Goal: Task Accomplishment & Management: Use online tool/utility

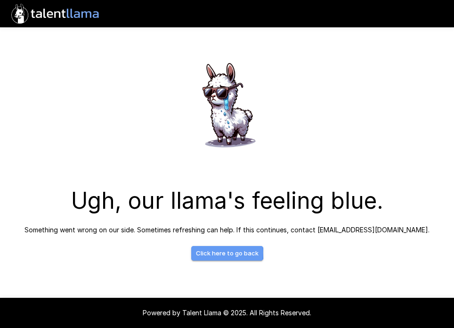
click at [220, 253] on link "Click here to go back" at bounding box center [227, 253] width 72 height 15
drag, startPoint x: 45, startPoint y: 23, endPoint x: 53, endPoint y: 5, distance: 19.2
click at [53, 5] on icon ".st0{fill:#FFFFFF;} .st1{fill:#76a4ed;}" at bounding box center [55, 13] width 95 height 27
click at [53, 11] on icon ".st0{fill:#FFFFFF;} .st1{fill:#76a4ed;}" at bounding box center [55, 13] width 95 height 27
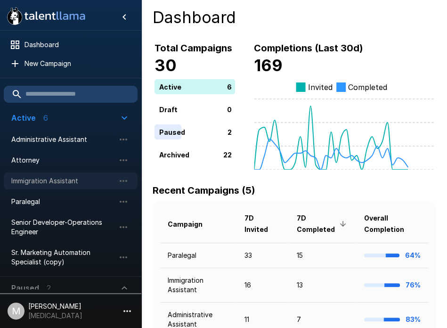
click at [48, 184] on span "Immigration Assistant" at bounding box center [63, 180] width 104 height 9
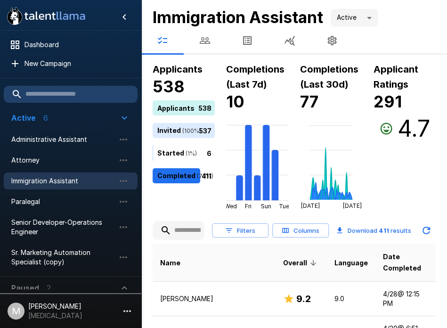
click at [192, 226] on input "text" at bounding box center [179, 230] width 52 height 17
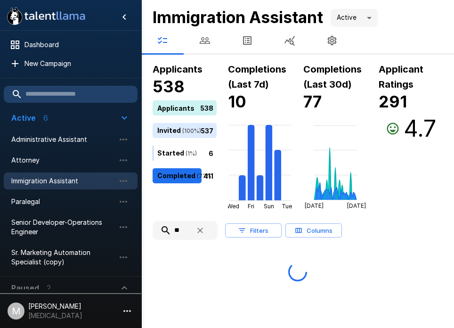
type input "*"
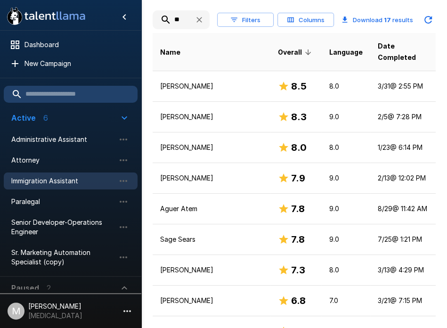
scroll to position [210, 0]
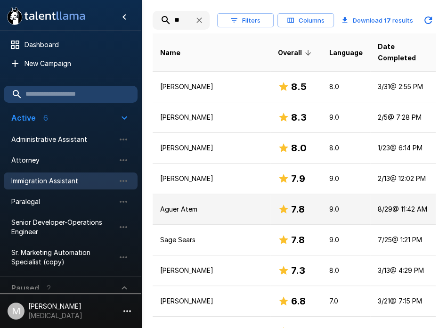
type input "**"
click at [206, 194] on td "Aguer Atem" at bounding box center [212, 209] width 118 height 31
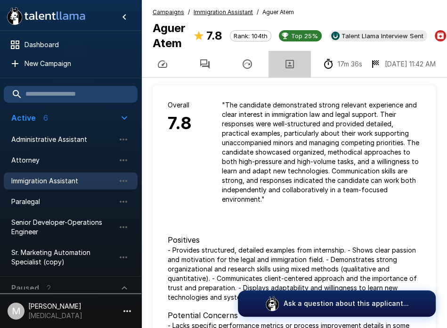
click at [292, 70] on icon "button" at bounding box center [289, 63] width 11 height 11
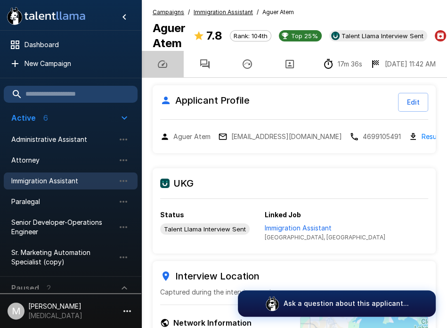
click at [166, 70] on icon "button" at bounding box center [162, 63] width 11 height 11
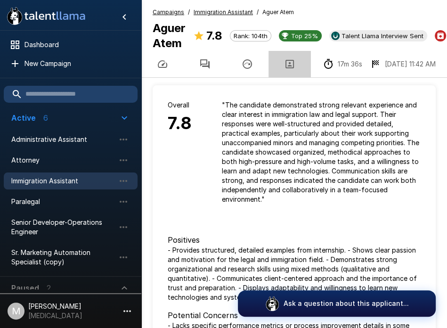
click at [294, 70] on icon "button" at bounding box center [289, 63] width 11 height 11
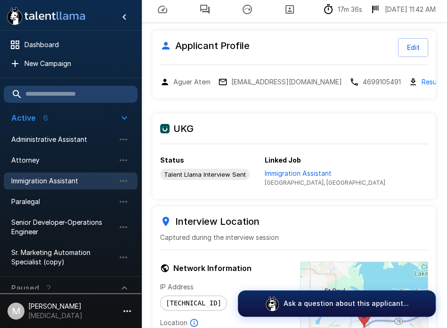
scroll to position [57, 0]
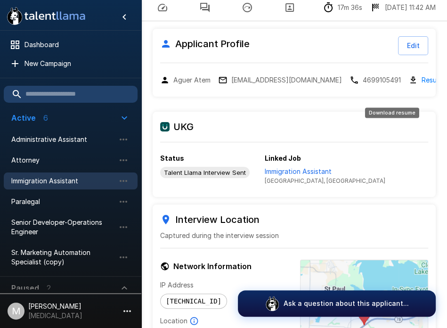
click at [422, 85] on link "Resume" at bounding box center [434, 79] width 24 height 11
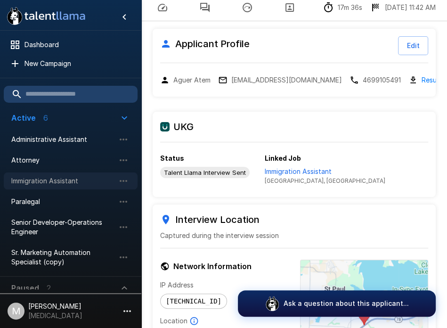
click at [51, 179] on span "Immigration Assistant" at bounding box center [63, 180] width 104 height 9
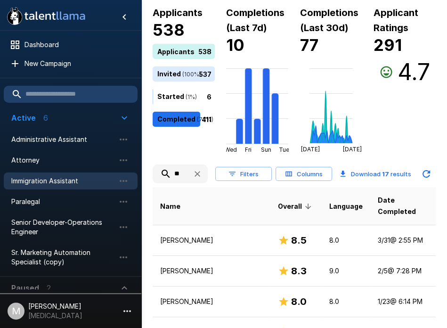
click at [175, 181] on input "**" at bounding box center [169, 173] width 33 height 17
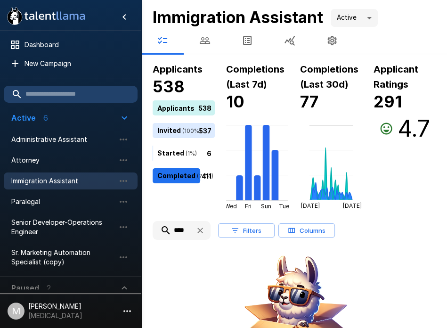
scroll to position [0, 1]
type input "*"
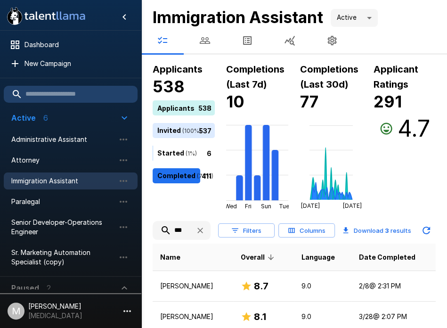
scroll to position [66, 0]
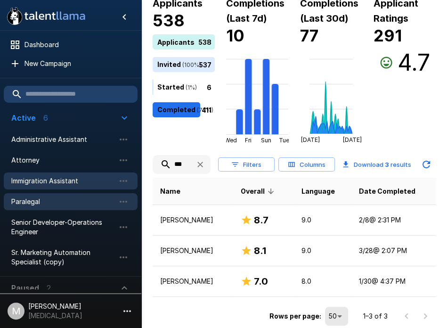
type input "***"
click at [73, 204] on span "Paralegal" at bounding box center [63, 201] width 104 height 9
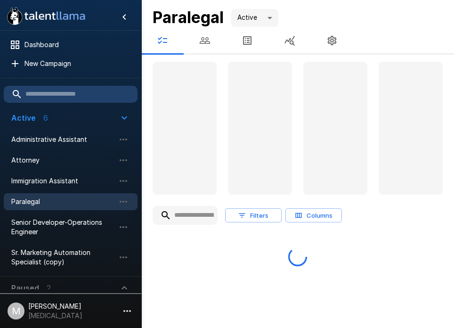
click at [204, 212] on input "text" at bounding box center [185, 215] width 65 height 17
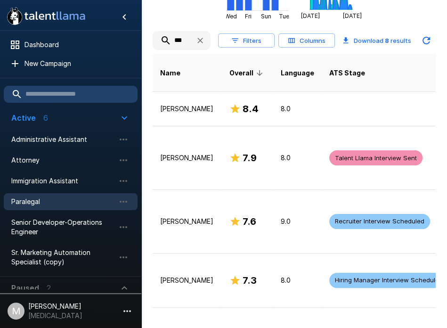
scroll to position [194, 0]
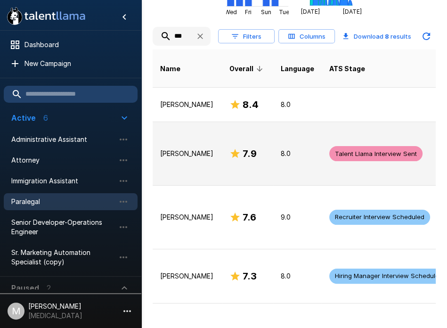
type input "***"
click at [204, 151] on td "Ashish Joshi" at bounding box center [187, 154] width 69 height 64
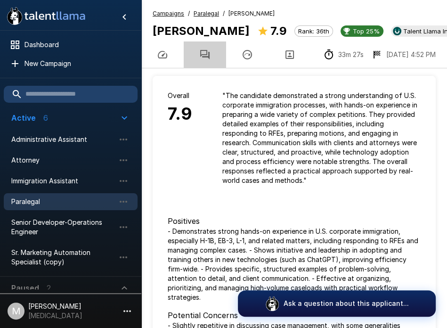
click at [204, 59] on icon "button" at bounding box center [204, 54] width 9 height 9
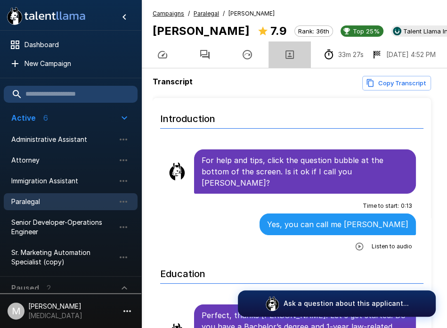
click at [284, 60] on icon "button" at bounding box center [289, 54] width 11 height 11
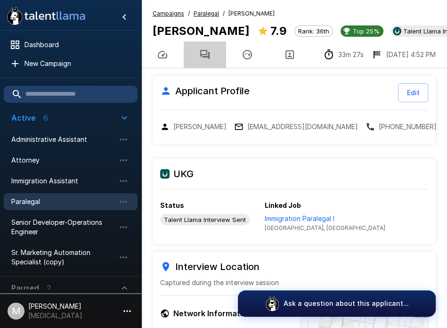
click at [205, 68] on button "button" at bounding box center [205, 54] width 42 height 26
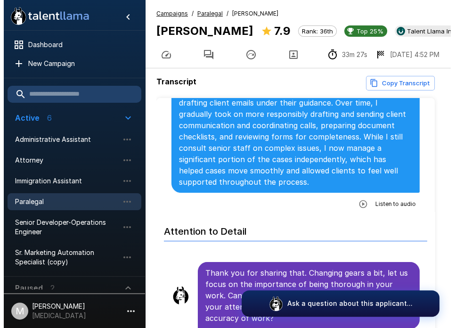
scroll to position [2516, 0]
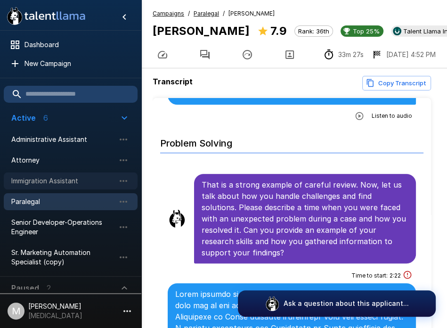
click at [57, 178] on span "Immigration Assistant" at bounding box center [63, 180] width 104 height 9
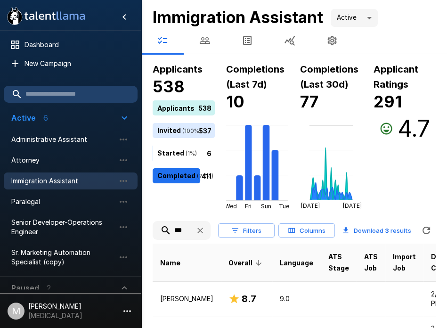
click at [181, 229] on input "***" at bounding box center [170, 230] width 35 height 17
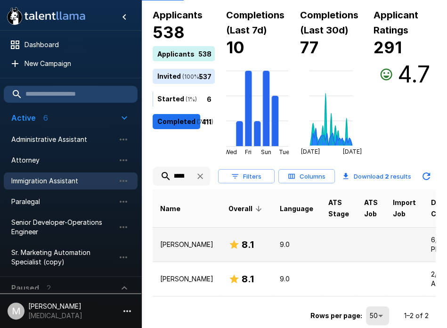
scroll to position [61, 0]
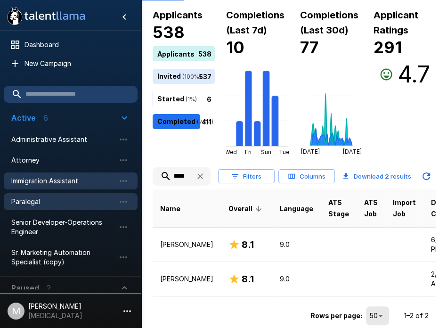
type input "******"
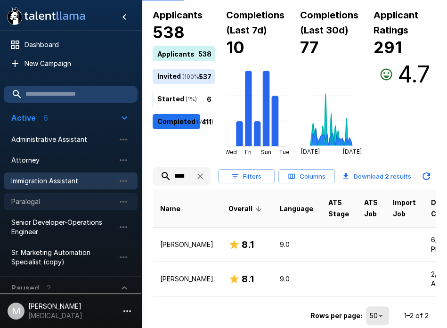
click at [32, 202] on span "Paralegal" at bounding box center [63, 201] width 104 height 9
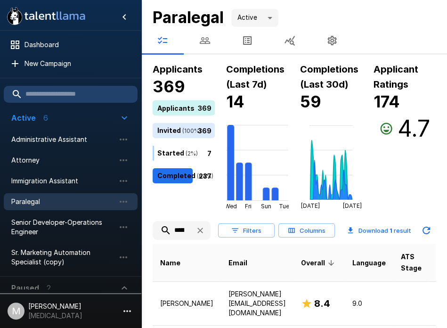
scroll to position [36, 0]
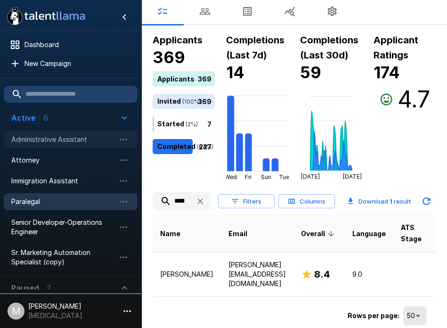
click at [92, 140] on span "Administrative Assistant" at bounding box center [63, 139] width 104 height 9
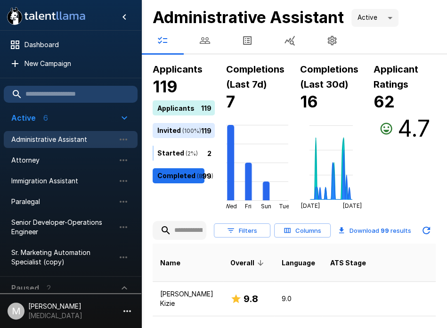
click at [191, 229] on input "text" at bounding box center [180, 230] width 54 height 17
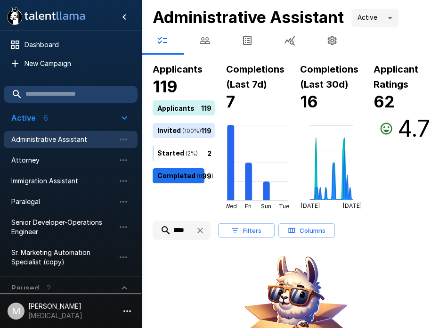
scroll to position [0, 2]
type input "******"
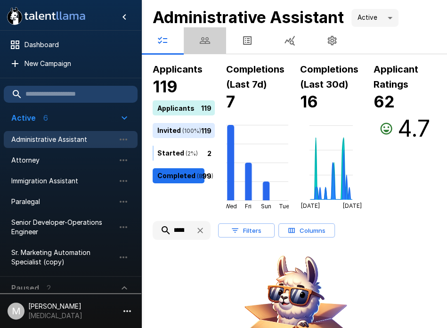
scroll to position [0, 0]
click at [202, 44] on icon "button" at bounding box center [204, 40] width 11 height 11
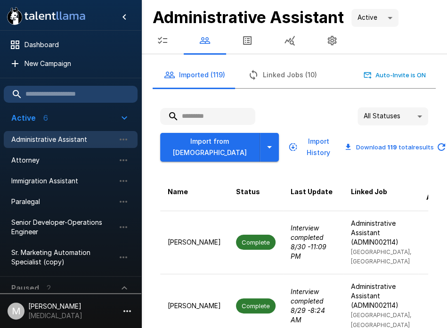
click at [203, 117] on input "text" at bounding box center [207, 116] width 95 height 17
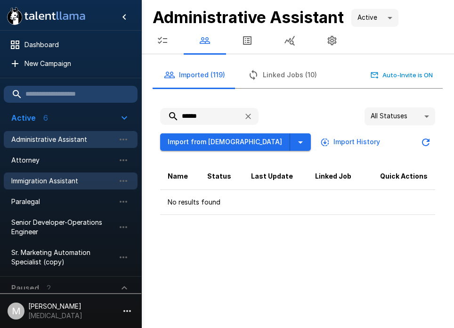
type input "******"
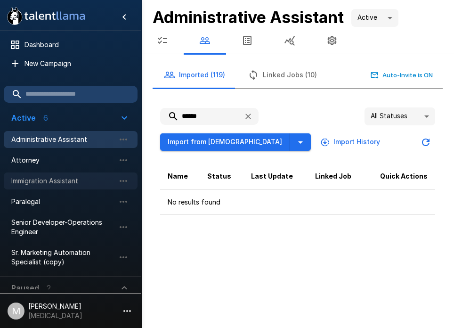
click at [66, 177] on span "Immigration Assistant" at bounding box center [63, 180] width 104 height 9
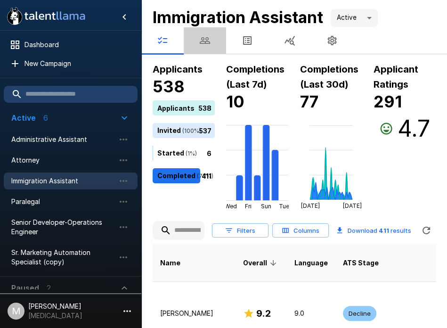
click at [202, 43] on icon "button" at bounding box center [204, 40] width 11 height 11
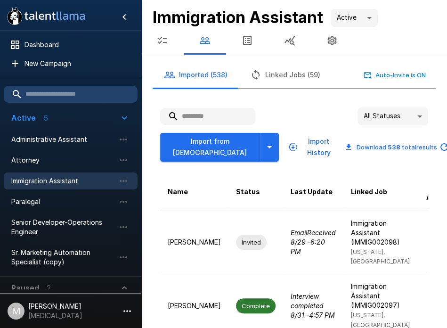
click at [192, 114] on input "text" at bounding box center [207, 116] width 95 height 17
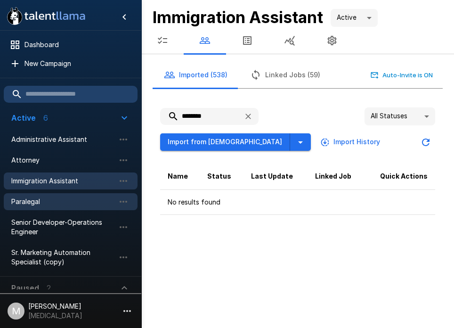
type input "********"
click at [94, 198] on span "Paralegal" at bounding box center [63, 201] width 104 height 9
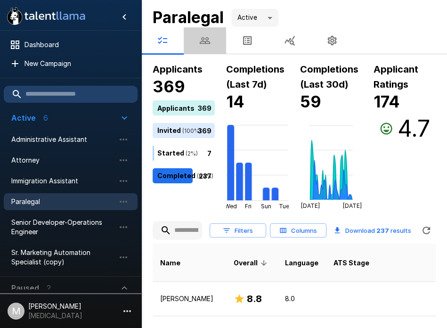
click at [204, 46] on button "button" at bounding box center [205, 40] width 42 height 26
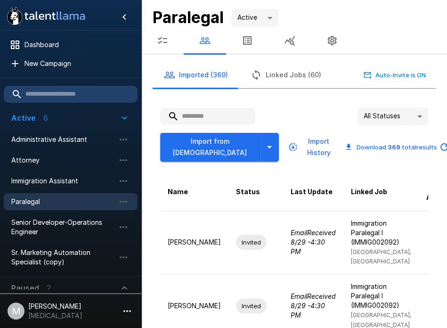
click at [198, 118] on input "text" at bounding box center [207, 116] width 95 height 17
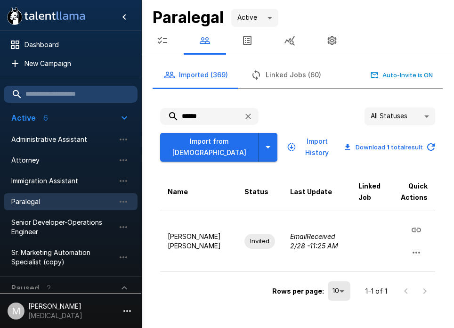
type input "******"
click at [74, 141] on span "Administrative Assistant" at bounding box center [63, 139] width 104 height 9
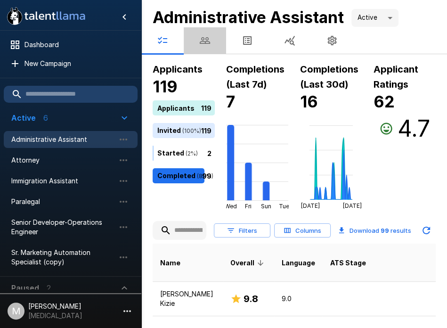
click at [217, 37] on button "button" at bounding box center [205, 40] width 42 height 26
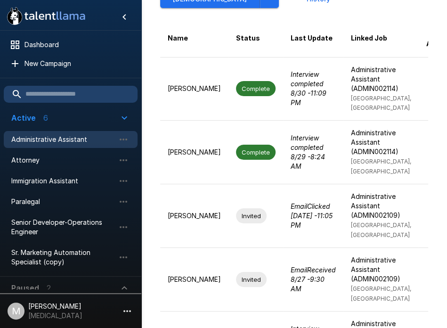
scroll to position [155, 0]
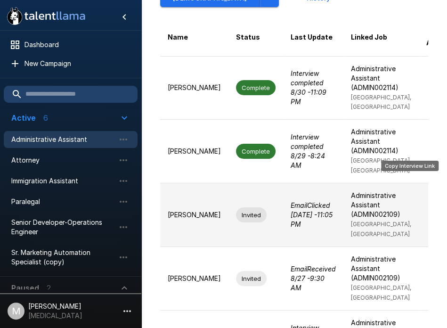
click at [436, 198] on icon "Copy Interview Link" at bounding box center [441, 203] width 11 height 11
click at [437, 201] on icon "Copy Interview Link" at bounding box center [441, 203] width 9 height 5
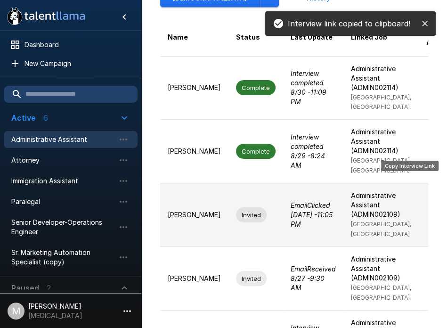
click at [437, 201] on icon "Copy Interview Link" at bounding box center [441, 203] width 9 height 5
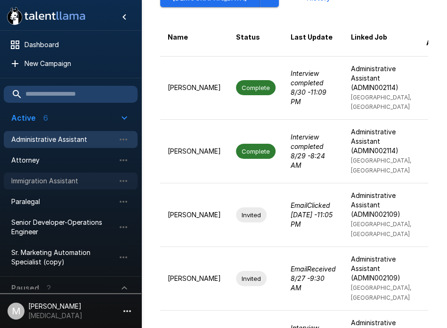
click at [69, 188] on div "Immigration Assistant" at bounding box center [71, 180] width 134 height 17
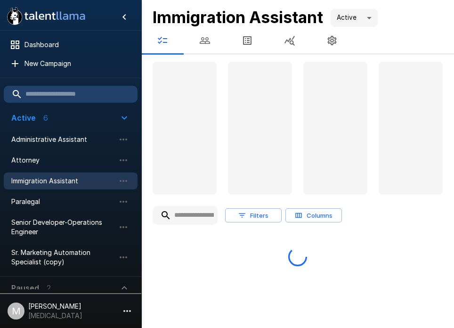
click at [183, 211] on div "Filters Columns" at bounding box center [297, 164] width 313 height 204
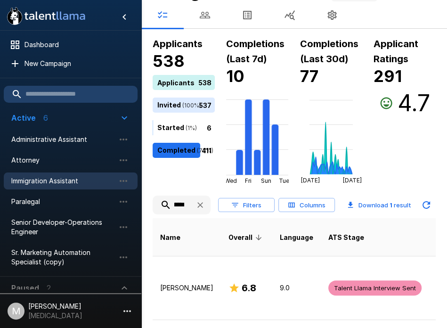
scroll to position [46, 0]
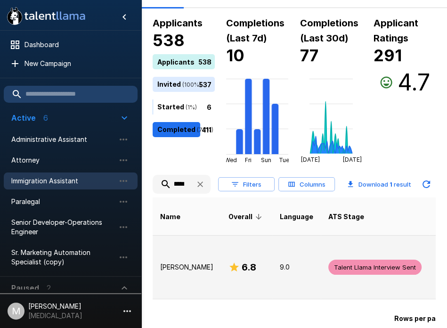
type input "******"
click at [185, 280] on td "Rosane Bernardo" at bounding box center [187, 267] width 68 height 64
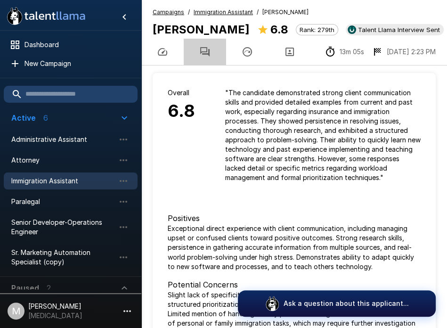
click at [197, 65] on button "button" at bounding box center [205, 52] width 42 height 26
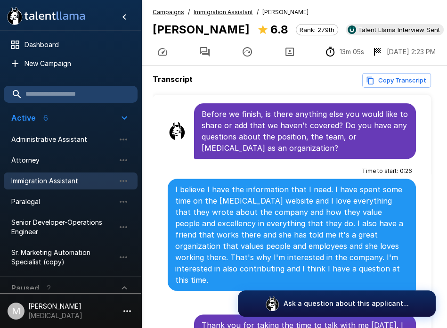
scroll to position [3042, 0]
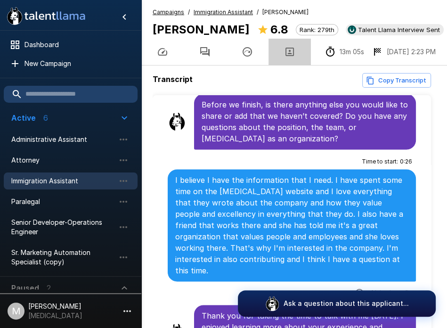
click at [298, 65] on button "button" at bounding box center [290, 52] width 42 height 26
